Goal: Task Accomplishment & Management: Manage account settings

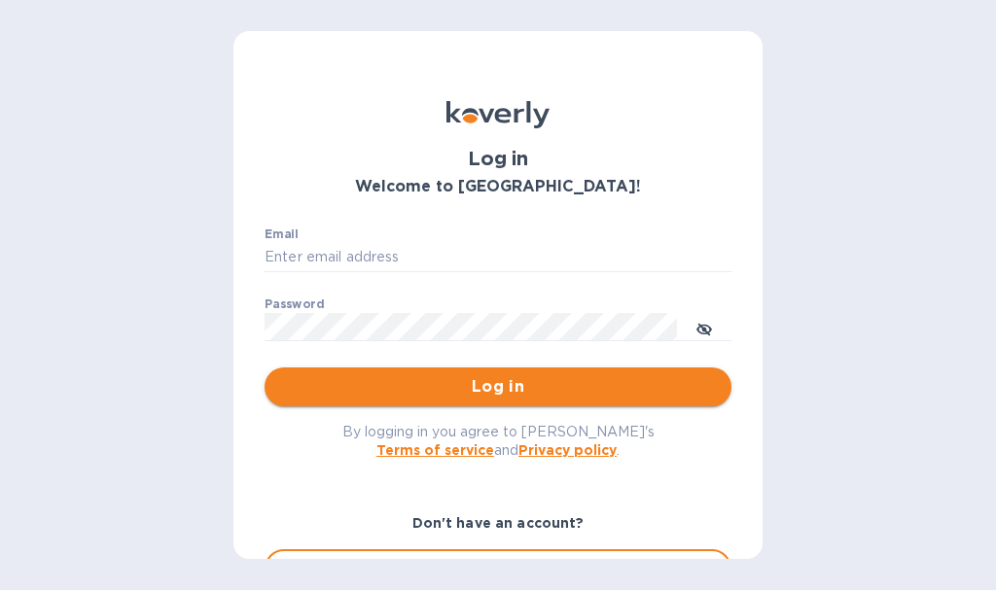
type input "[EMAIL_ADDRESS][DOMAIN_NAME]"
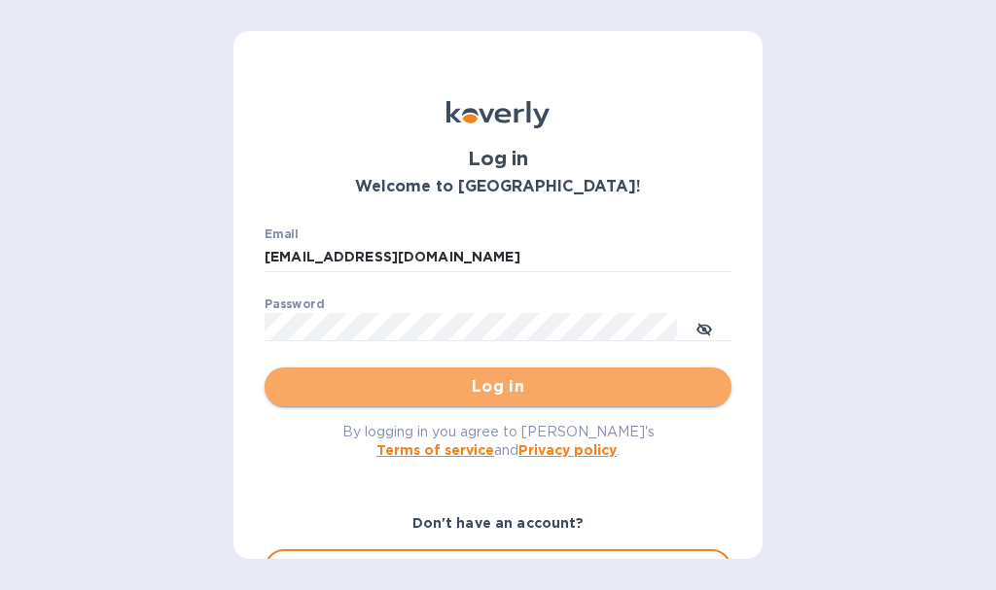
click at [525, 395] on span "Log in" at bounding box center [498, 386] width 436 height 23
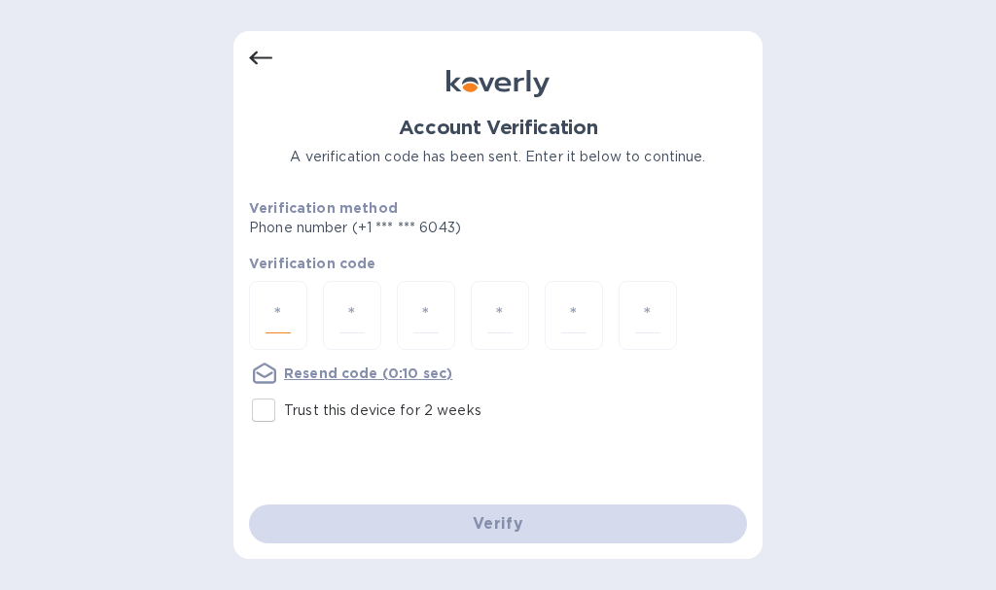
click at [276, 320] on input "number" at bounding box center [278, 316] width 25 height 36
type input "6"
type input "8"
type input "9"
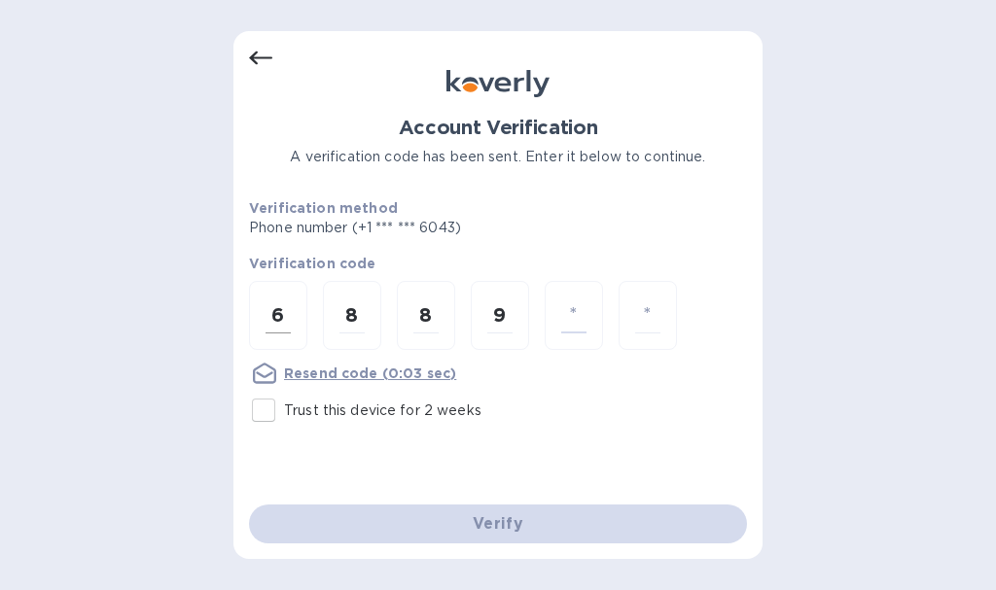
type input "3"
type input "7"
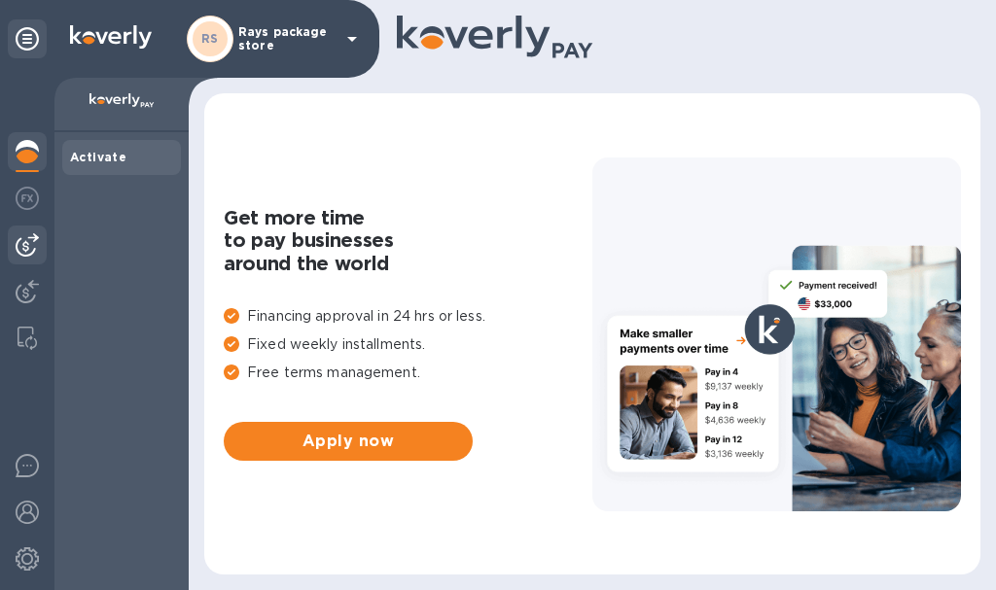
click at [13, 244] on div at bounding box center [27, 245] width 39 height 39
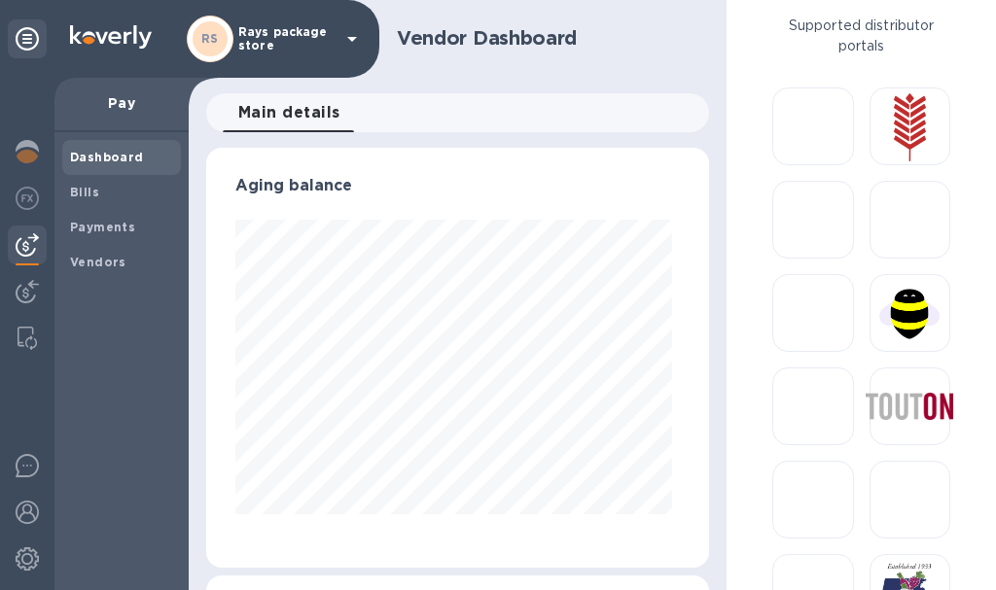
scroll to position [420, 496]
click at [116, 225] on b "Payments" at bounding box center [102, 227] width 65 height 15
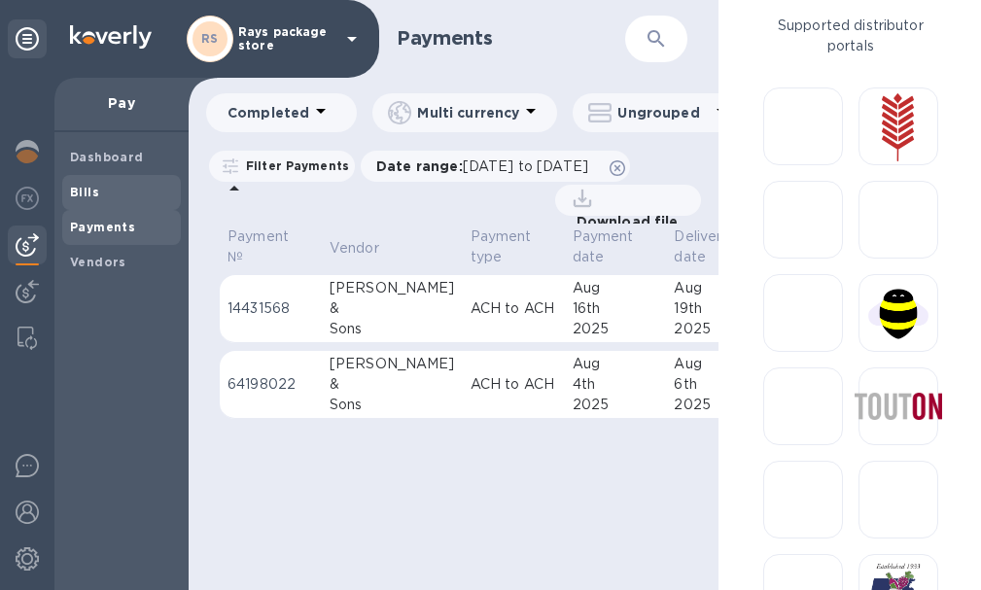
click at [97, 195] on span "Bills" at bounding box center [121, 192] width 103 height 19
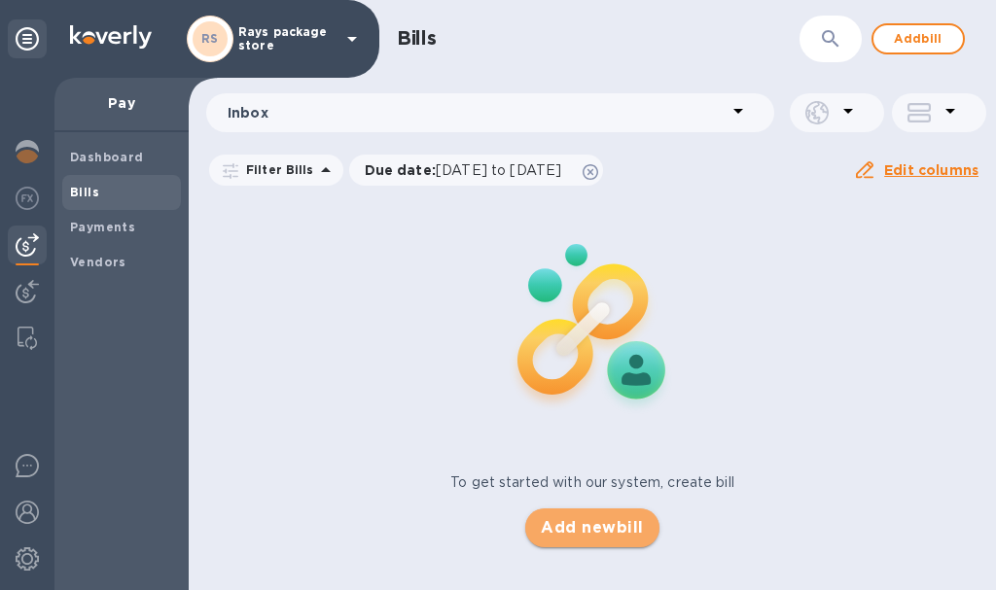
click at [572, 529] on span "Add new bill" at bounding box center [592, 527] width 102 height 23
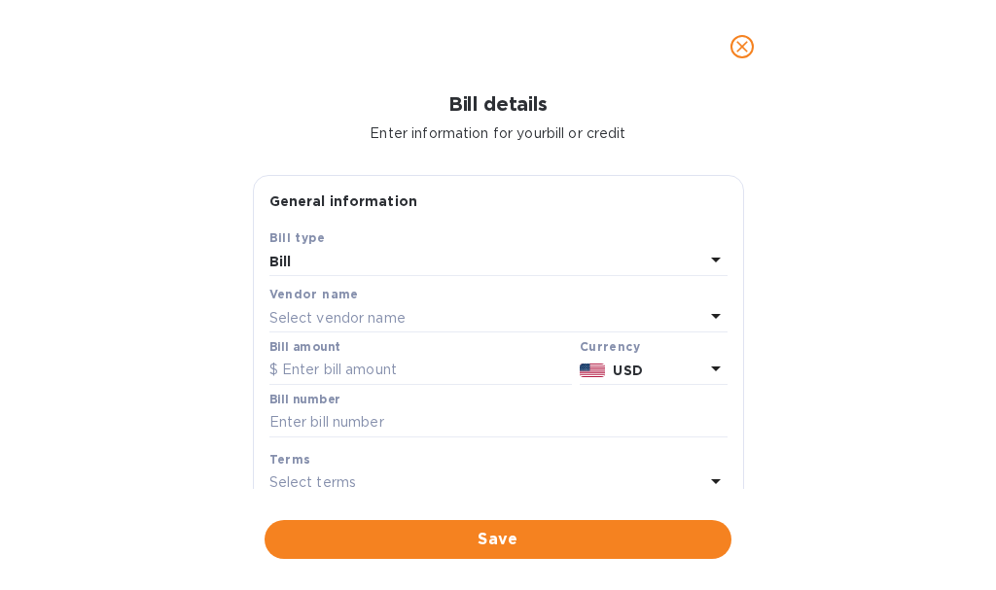
click at [376, 320] on p "Select vendor name" at bounding box center [337, 318] width 136 height 20
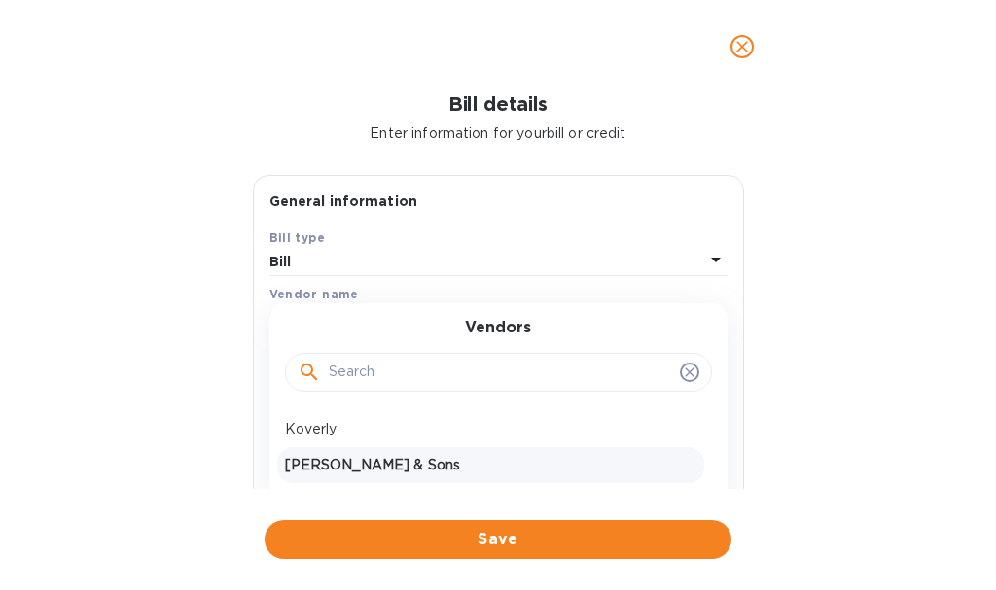
click at [357, 463] on p "[PERSON_NAME] & Sons" at bounding box center [490, 465] width 411 height 20
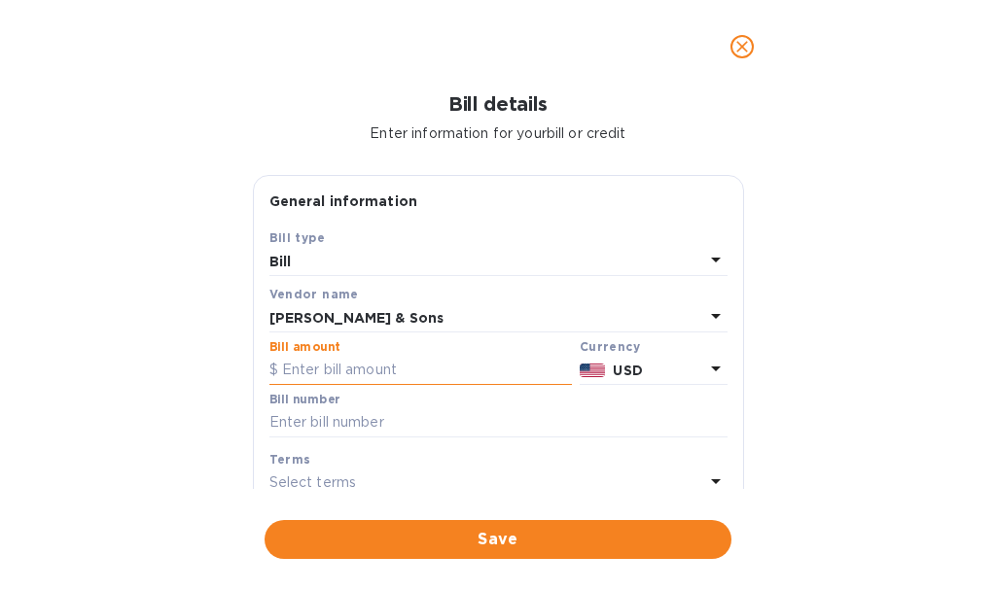
click at [373, 370] on input "text" at bounding box center [420, 370] width 302 height 29
type input "1,391.04"
click at [357, 423] on input "text" at bounding box center [498, 422] width 458 height 29
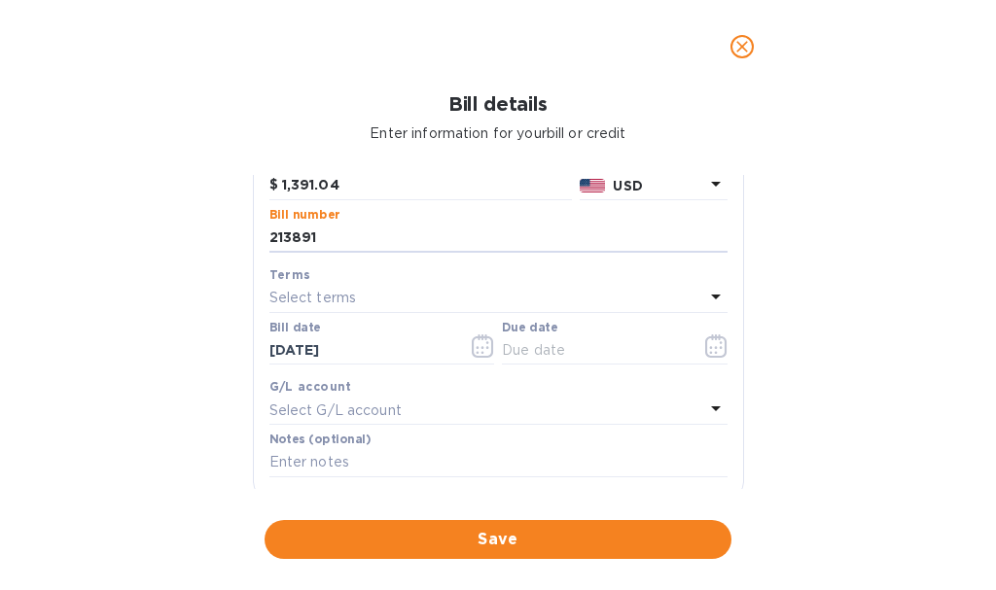
scroll to position [97, 0]
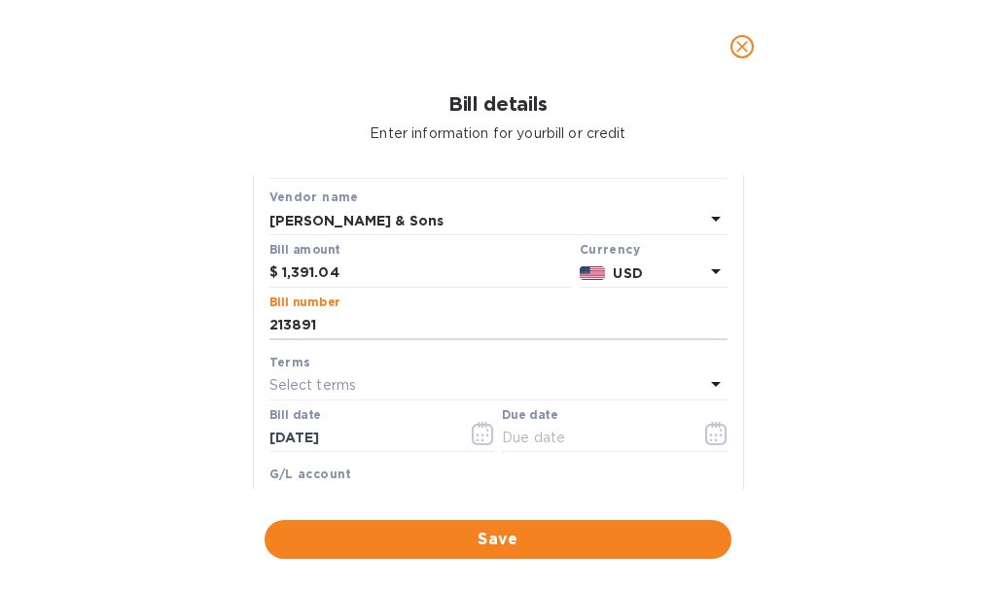
type input "213891"
click at [365, 387] on div "Select terms" at bounding box center [486, 386] width 435 height 27
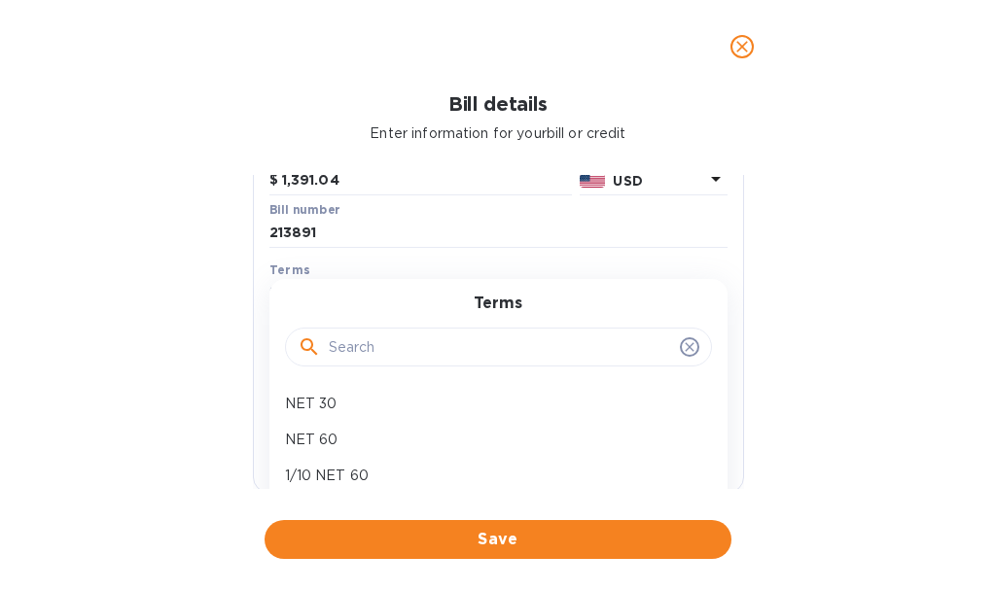
scroll to position [389, 0]
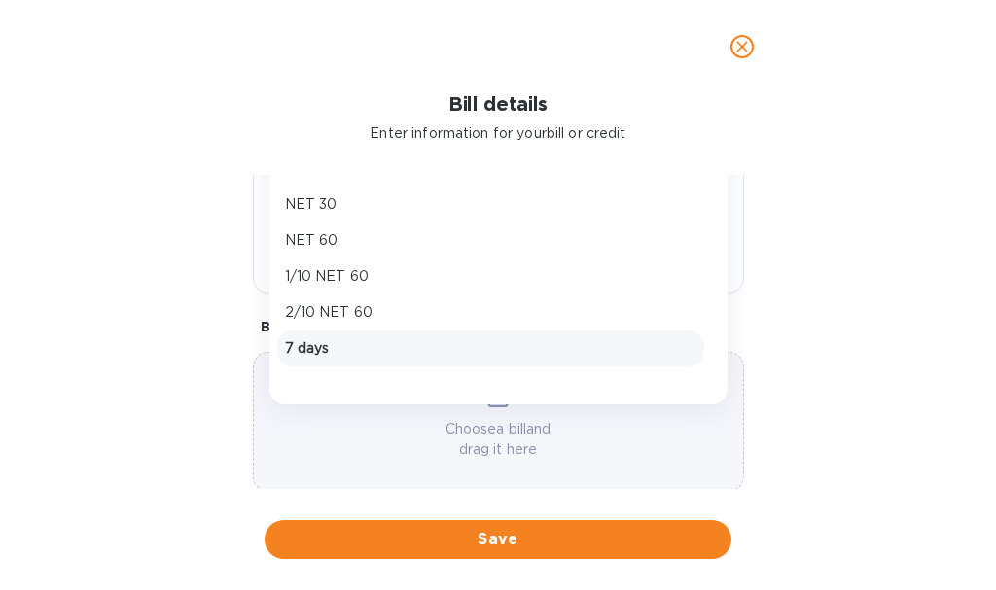
click at [358, 354] on p "7 days" at bounding box center [490, 348] width 411 height 20
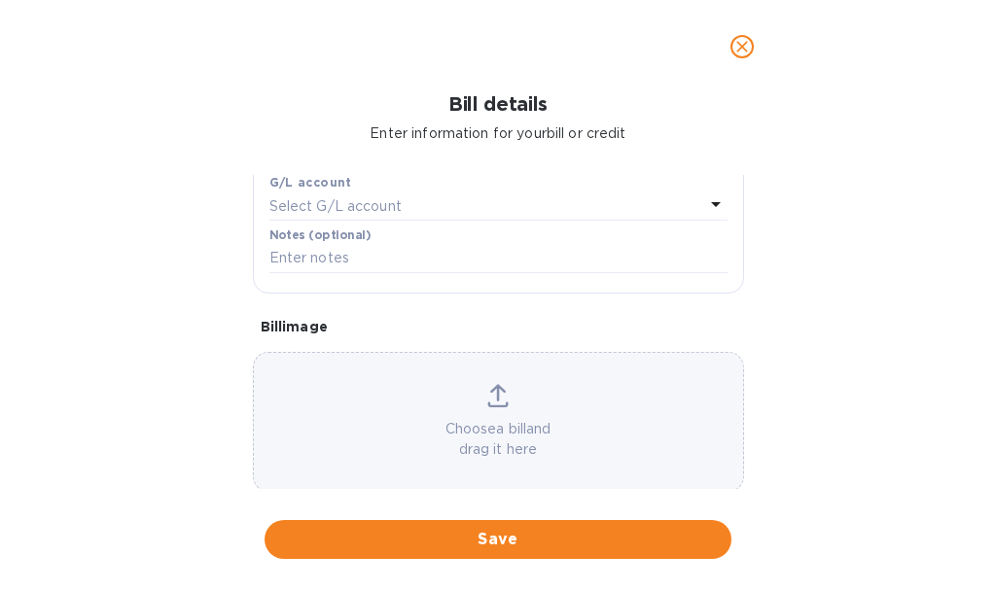
type input "[DATE]"
click at [478, 549] on span "Save" at bounding box center [498, 539] width 436 height 23
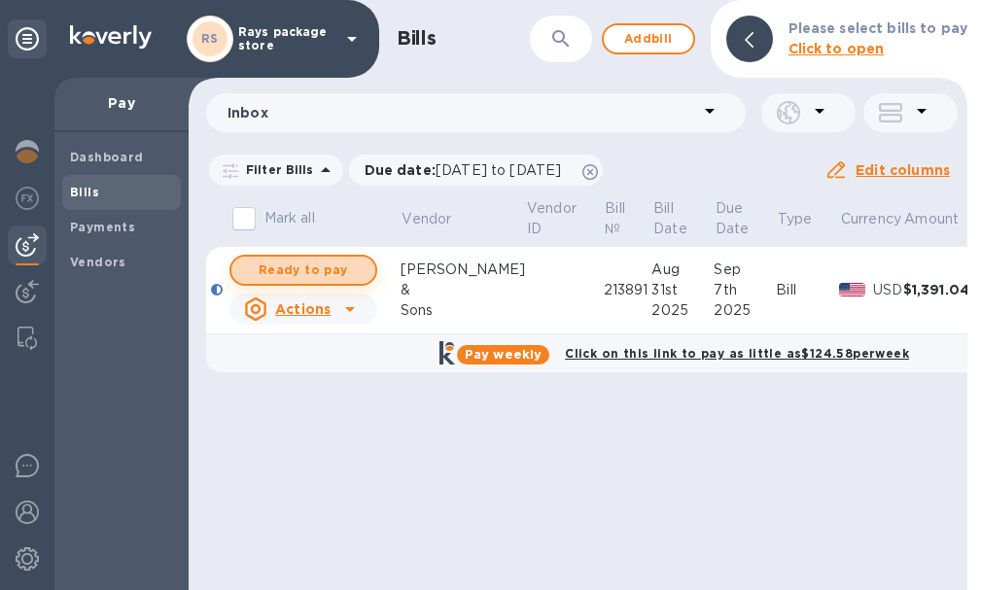
click at [317, 271] on span "Ready to pay" at bounding box center [303, 270] width 113 height 23
checkbox input "true"
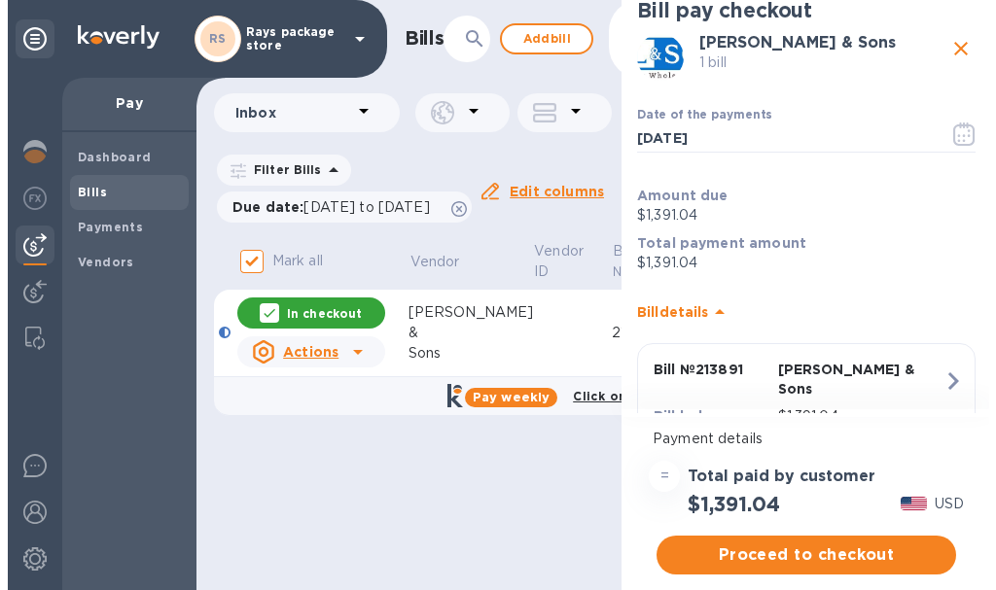
scroll to position [0, 0]
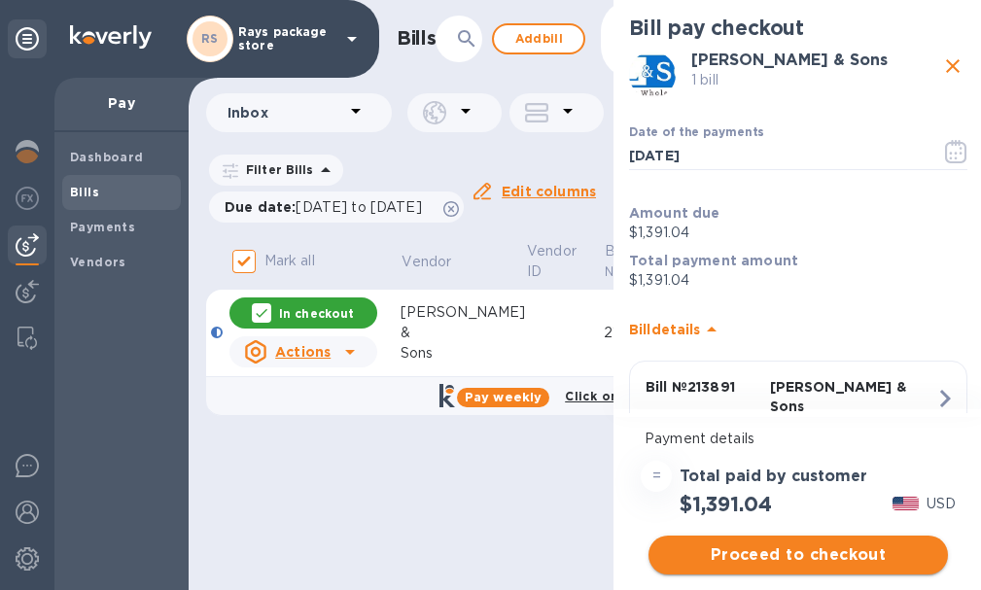
click at [786, 555] on span "Proceed to checkout" at bounding box center [798, 555] width 268 height 23
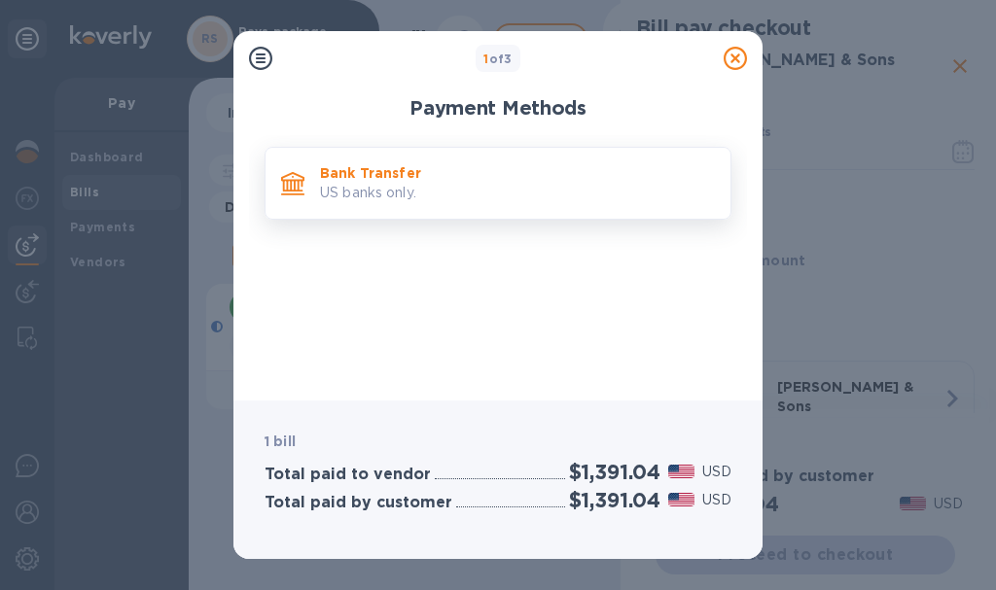
click at [417, 195] on p "US banks only." at bounding box center [517, 193] width 395 height 20
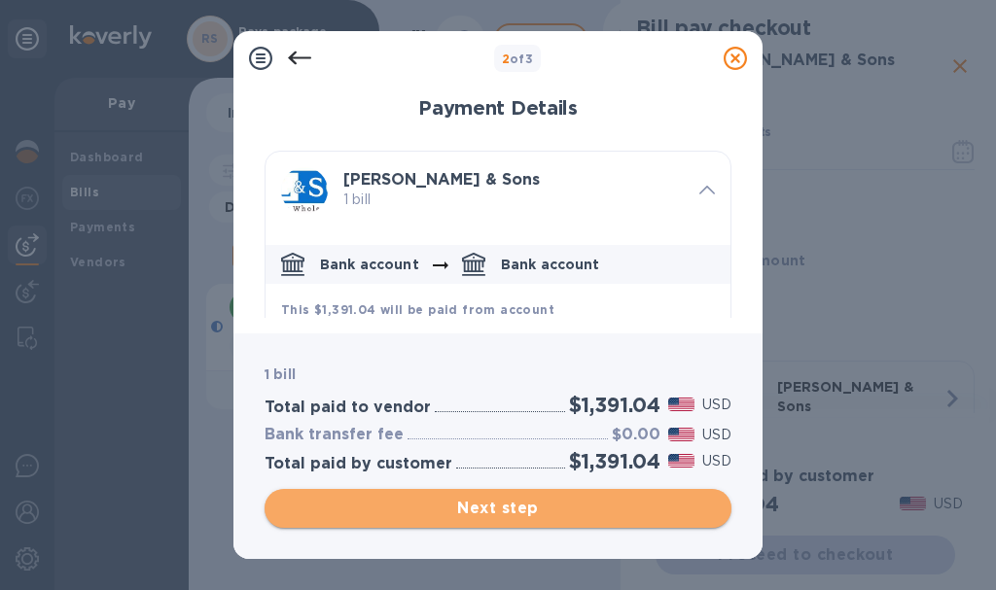
click at [608, 516] on span "Next step" at bounding box center [498, 508] width 436 height 23
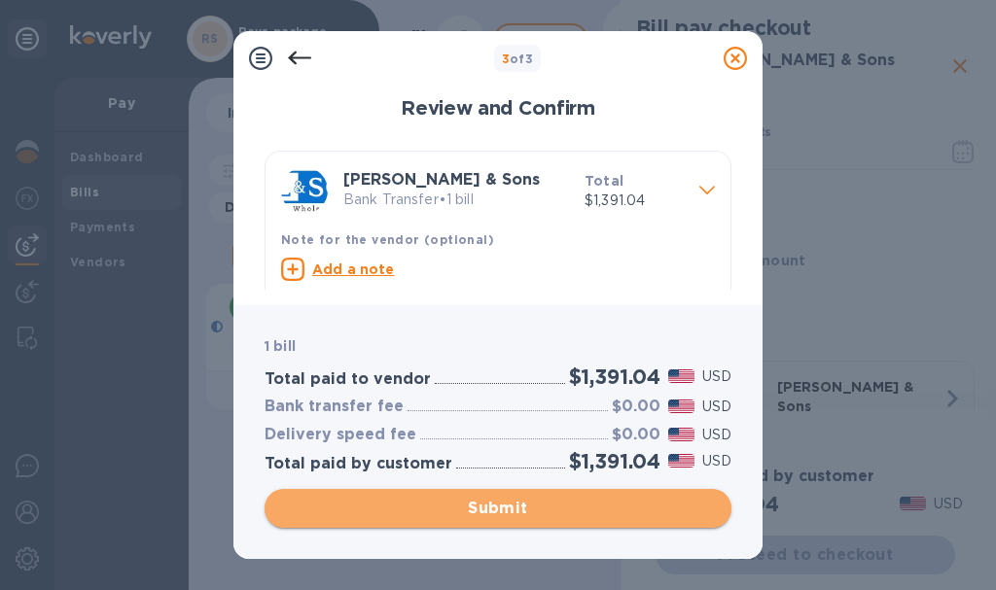
click at [608, 516] on span "Submit" at bounding box center [498, 508] width 436 height 23
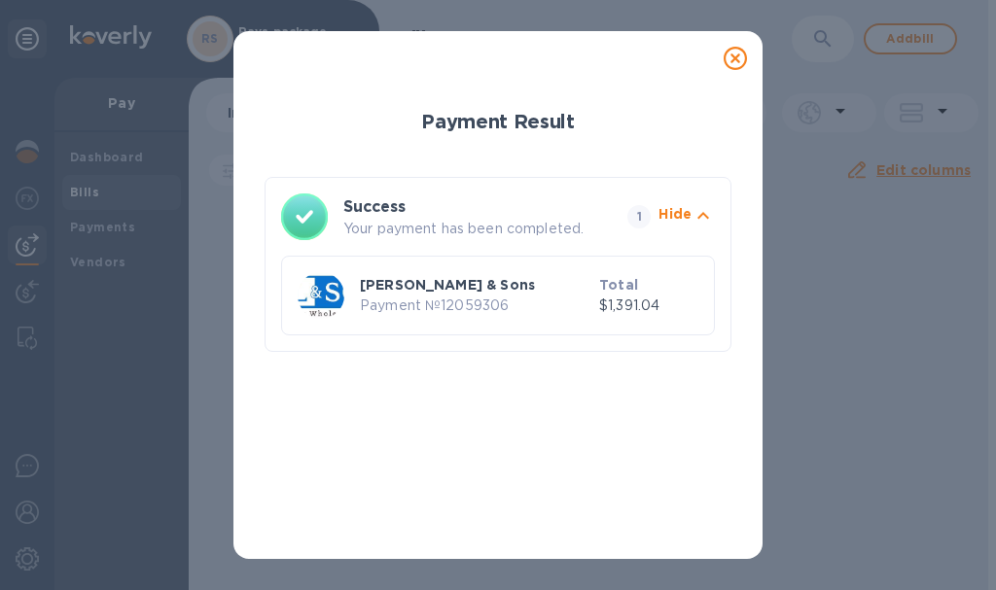
click at [729, 58] on icon at bounding box center [735, 58] width 23 height 23
